Goal: Information Seeking & Learning: Learn about a topic

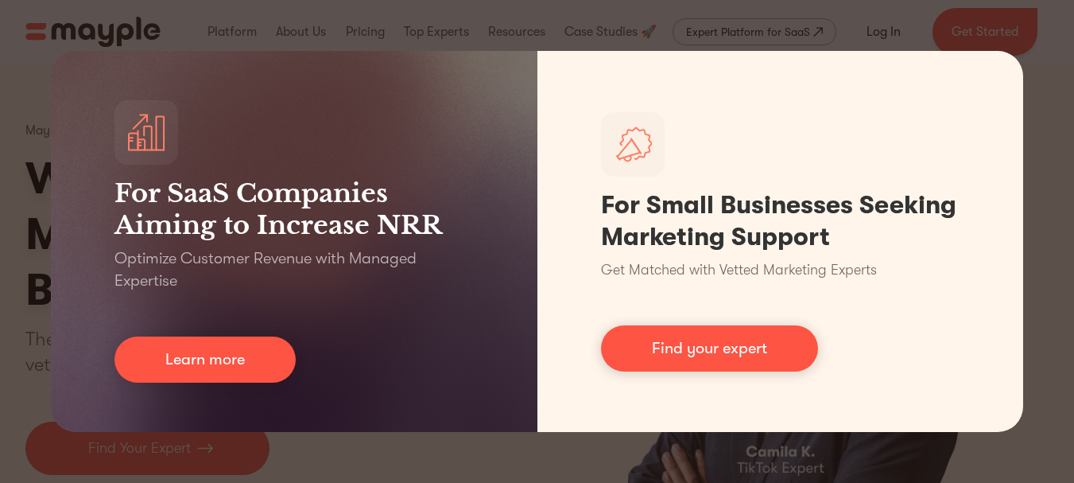
click at [968, 452] on div "For SaaS Companies Aiming to Increase NRR Optimize Customer Revenue with Manage…" at bounding box center [537, 241] width 1074 height 483
click at [728, 447] on div "For SaaS Companies Aiming to Increase NRR Optimize Customer Revenue with Manage…" at bounding box center [537, 241] width 1074 height 483
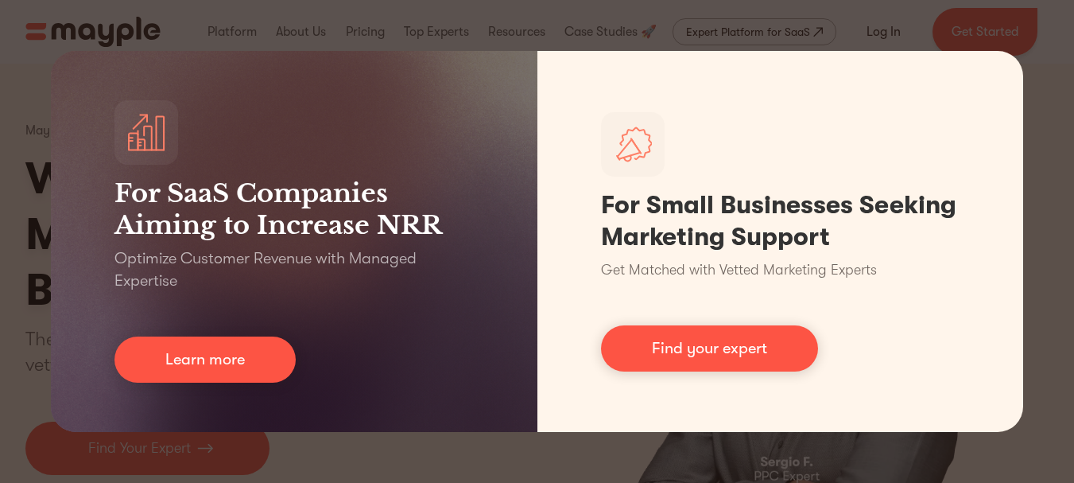
click at [972, 470] on div "For SaaS Companies Aiming to Increase NRR Optimize Customer Revenue with Manage…" at bounding box center [537, 241] width 1074 height 483
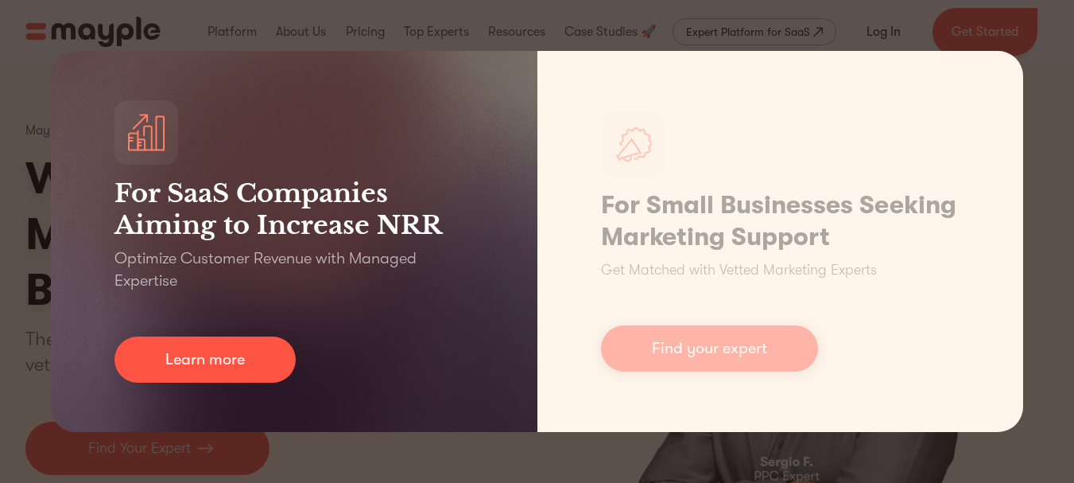
click at [118, 41] on div "For SaaS Companies Aiming to Increase NRR Optimize Customer Revenue with Manage…" at bounding box center [537, 241] width 1074 height 483
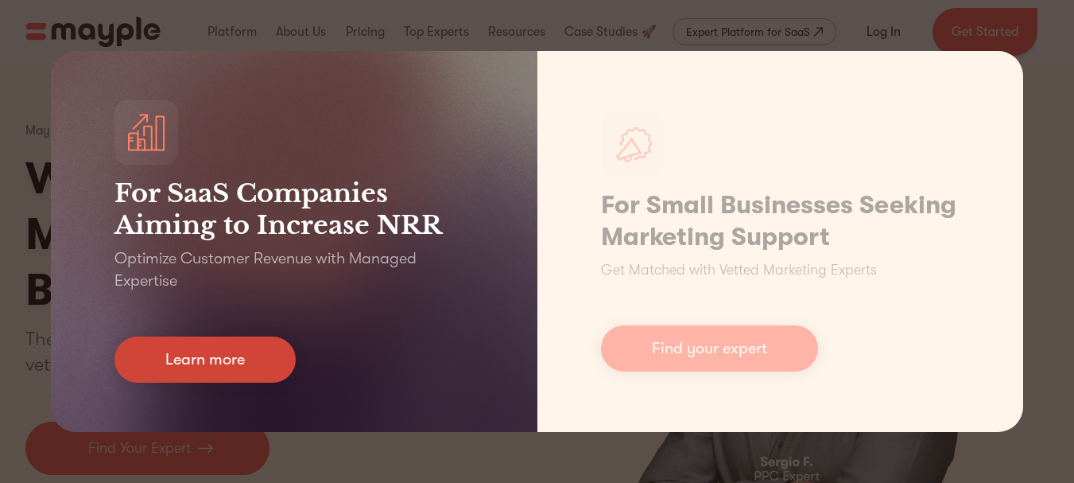
click at [211, 370] on link "Learn more" at bounding box center [204, 359] width 181 height 46
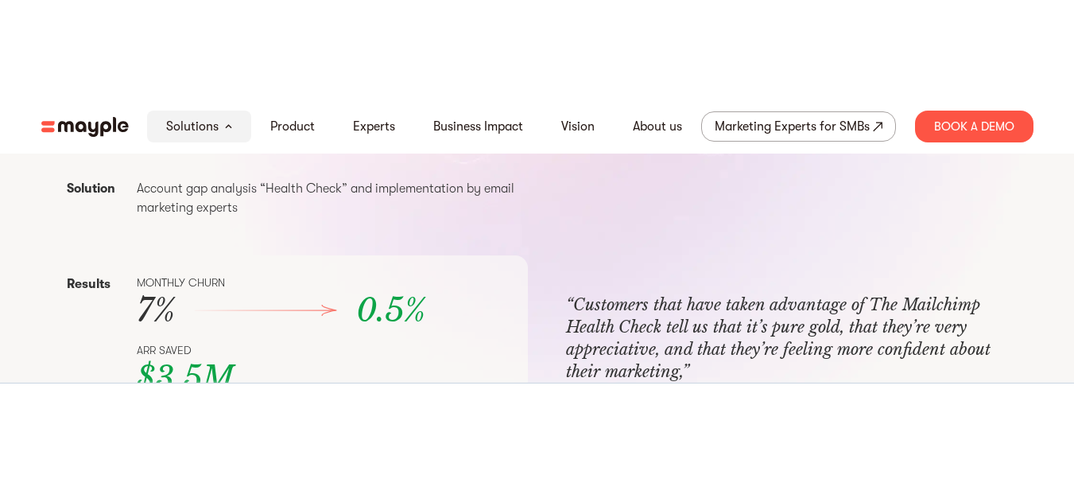
scroll to position [496, 0]
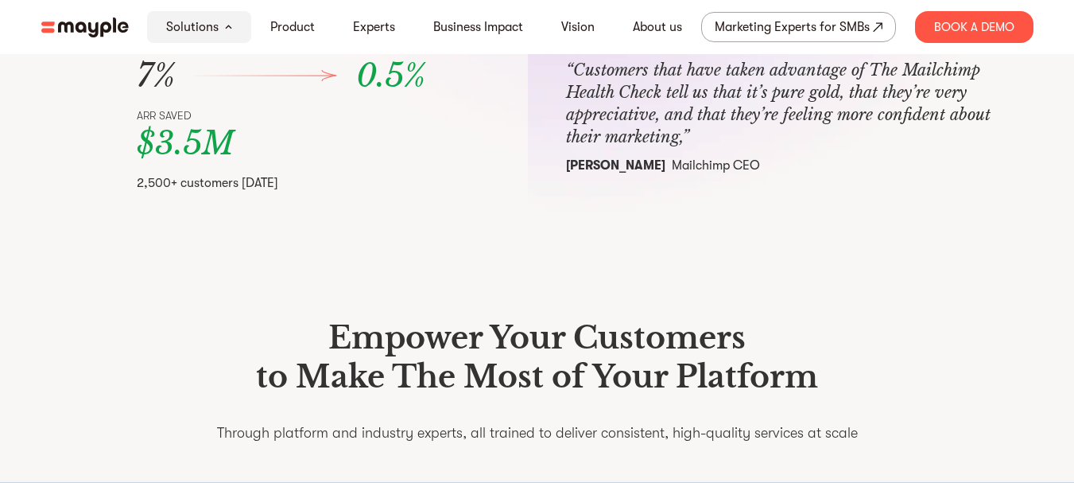
scroll to position [159, 0]
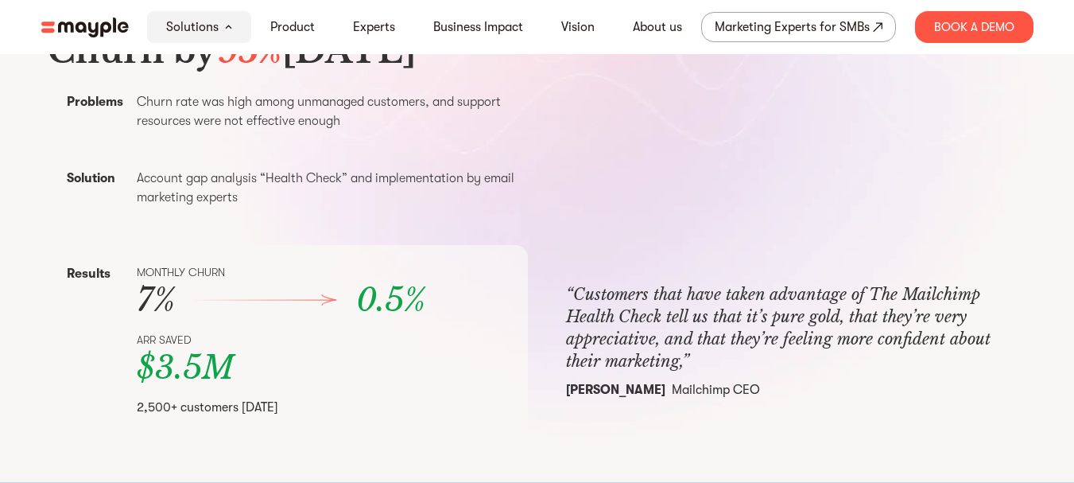
click at [60, 25] on img at bounding box center [84, 27] width 87 height 20
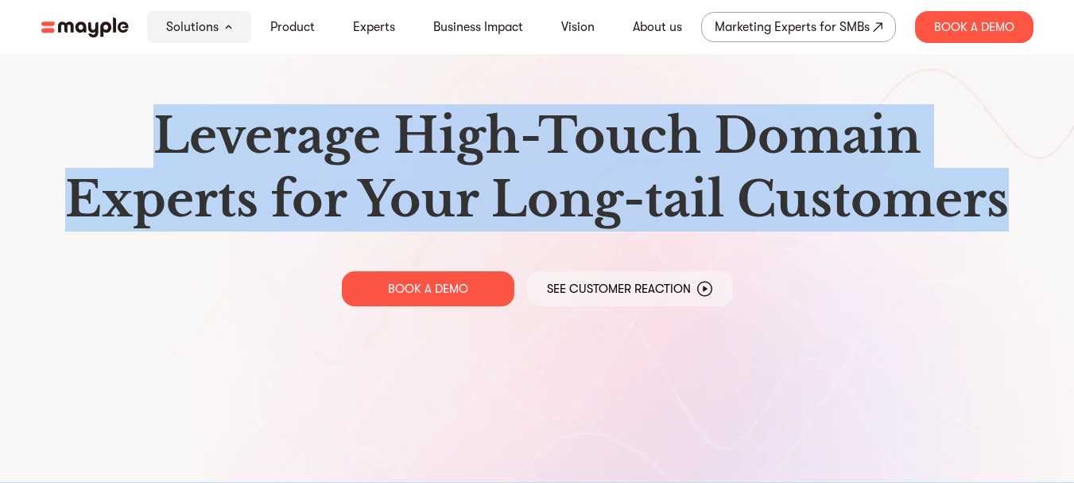
drag, startPoint x: 130, startPoint y: 129, endPoint x: 1043, endPoint y: 200, distance: 916.2
click at [1043, 200] on div "Leverage High-Touch Domain Experts for Your Long-tail Customers BOOK A DEMO See…" at bounding box center [538, 205] width 1018 height 410
click at [890, 232] on div "Leverage High-Touch Domain Experts for Your Long-tail Customers BOOK A DEMO See…" at bounding box center [538, 205] width 1018 height 410
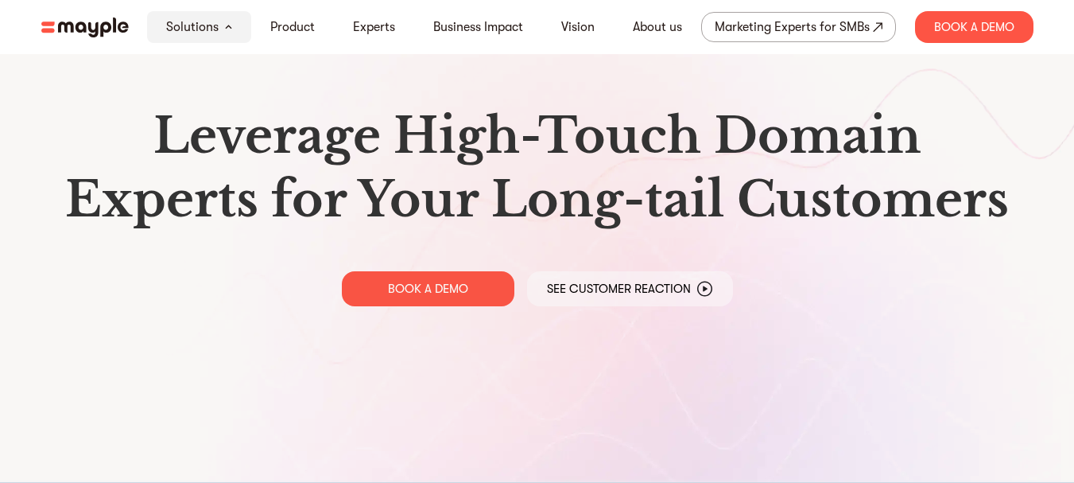
click at [846, 270] on div "Leverage High-Touch Domain Experts for Your Long-tail Customers BOOK A DEMO See…" at bounding box center [538, 205] width 1018 height 410
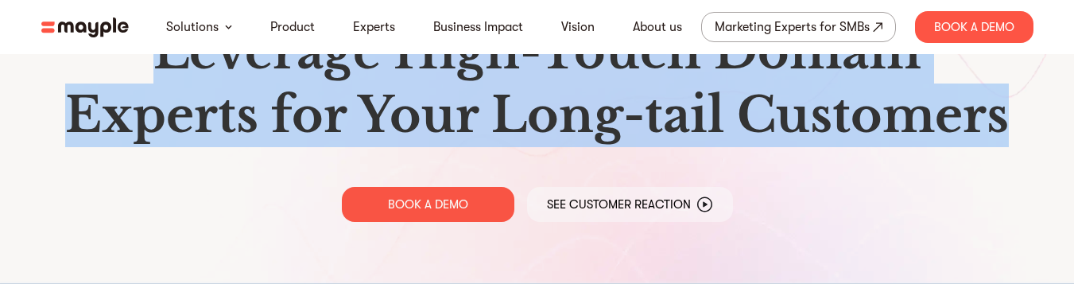
drag, startPoint x: 778, startPoint y: 118, endPoint x: 153, endPoint y: 72, distance: 625.8
click at [153, 72] on div "Leverage High-Touch Domain Experts for Your Long-tail Customers BOOK A DEMO See…" at bounding box center [538, 120] width 1018 height 241
copy h1 "Leverage High-Touch Domain Experts for Your Long-tail Customers"
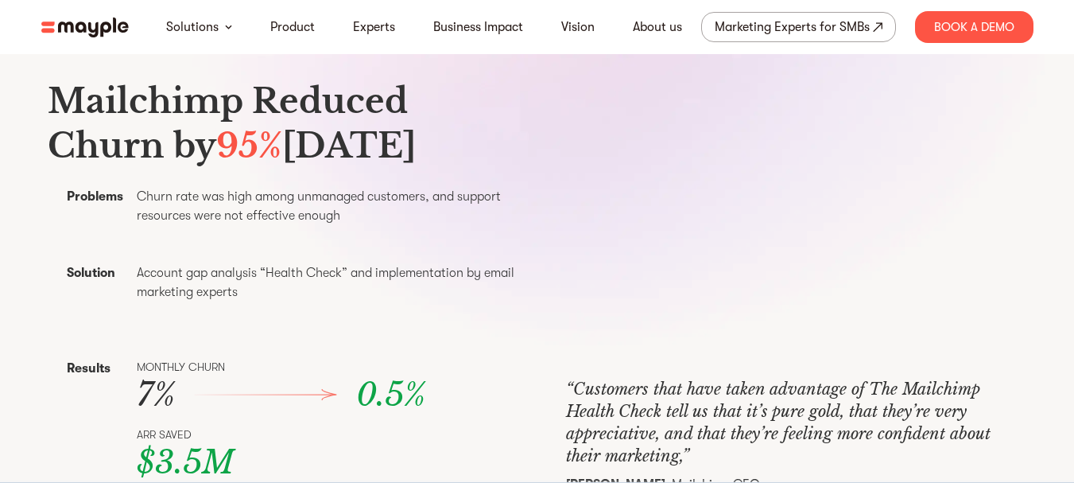
scroll to position [318, 0]
